Goal: Task Accomplishment & Management: Manage account settings

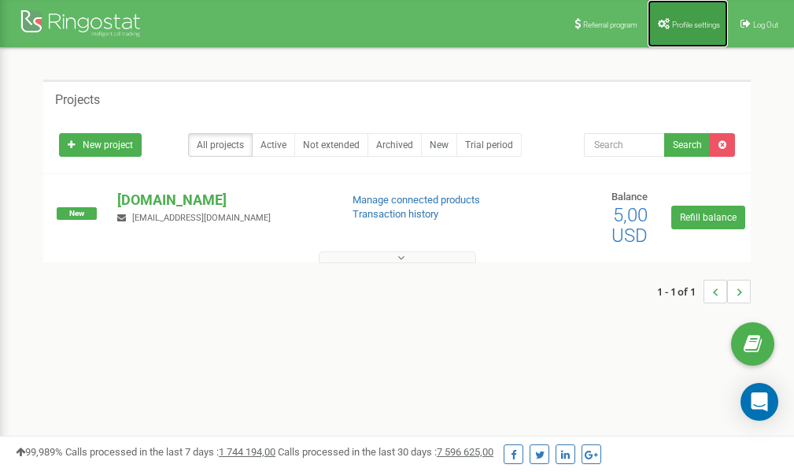
click at [678, 17] on link "Profile settings" at bounding box center [688, 23] width 80 height 47
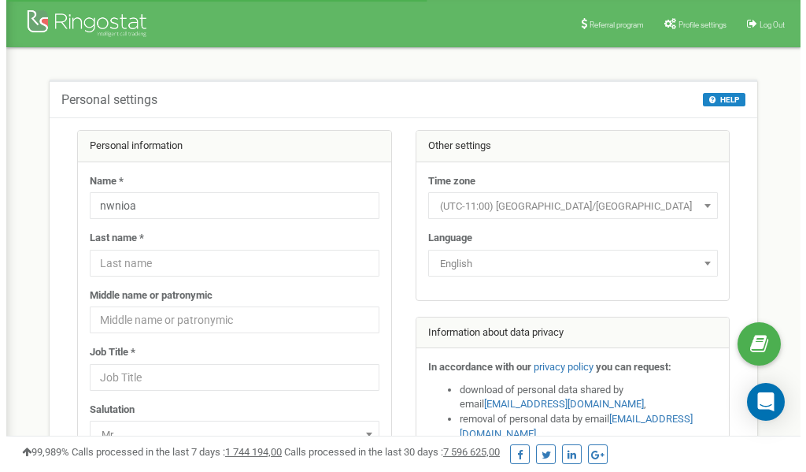
scroll to position [79, 0]
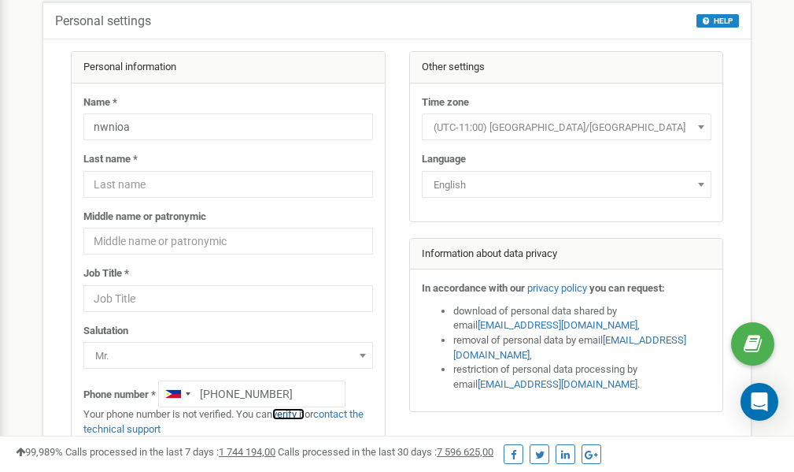
click at [295, 414] on link "verify it" at bounding box center [288, 414] width 32 height 12
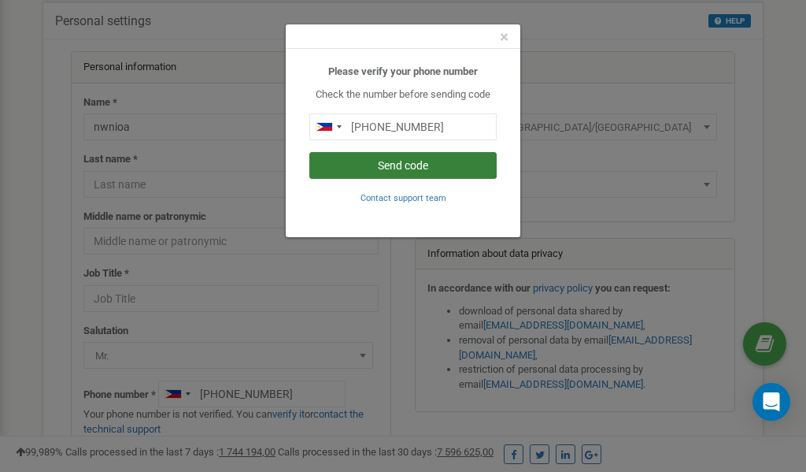
click at [376, 166] on button "Send code" at bounding box center [402, 165] width 187 height 27
